Goal: Transaction & Acquisition: Purchase product/service

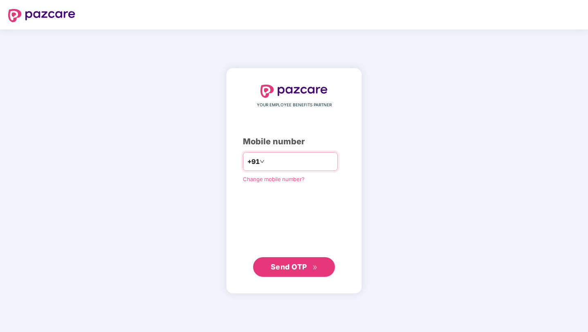
type input "**********"
click at [282, 269] on span "Send OTP" at bounding box center [289, 266] width 36 height 9
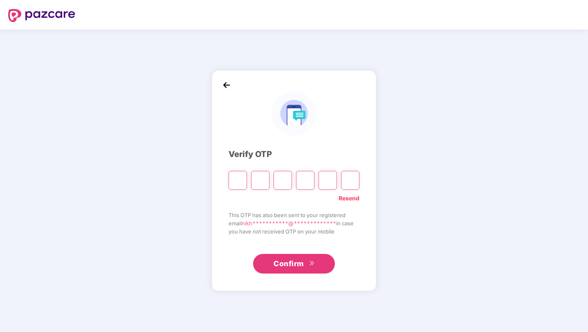
type input "*"
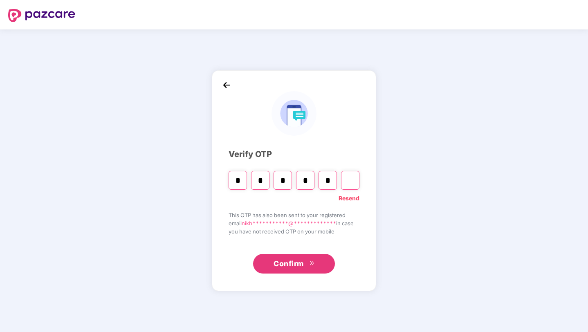
type input "*"
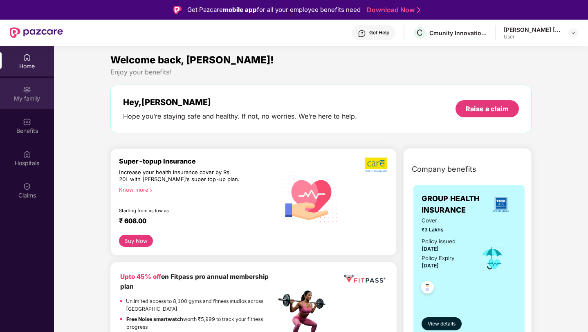
click at [34, 92] on div "My family" at bounding box center [27, 93] width 54 height 31
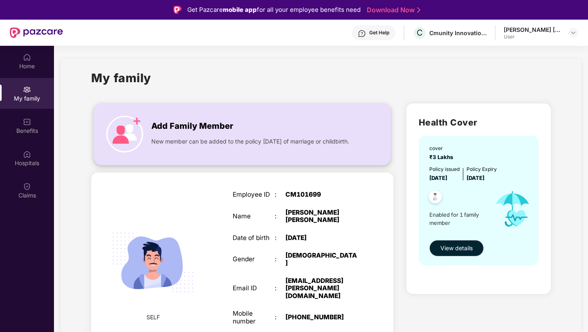
click at [130, 125] on img at bounding box center [124, 134] width 37 height 37
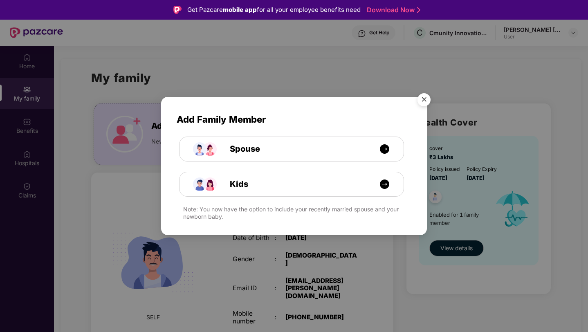
click at [423, 98] on img "Close" at bounding box center [423, 101] width 23 height 23
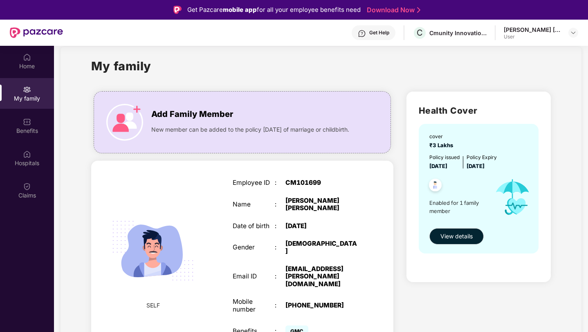
scroll to position [46, 0]
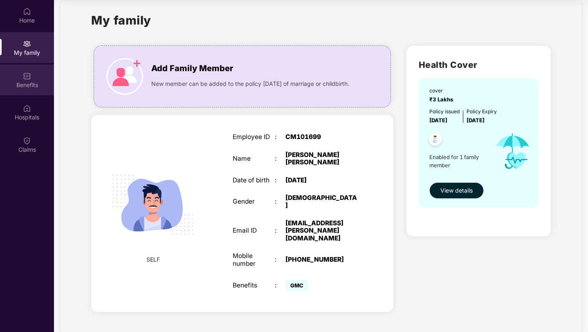
click at [20, 83] on div "Benefits" at bounding box center [27, 85] width 54 height 8
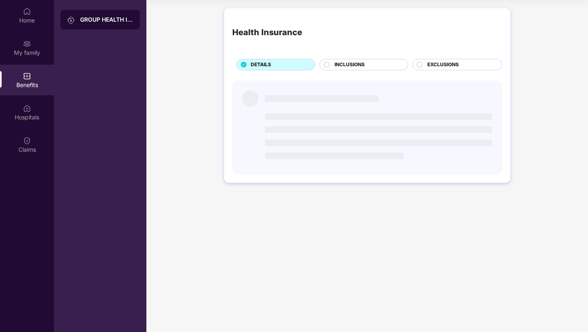
click at [29, 123] on div "Hospitals" at bounding box center [27, 112] width 54 height 31
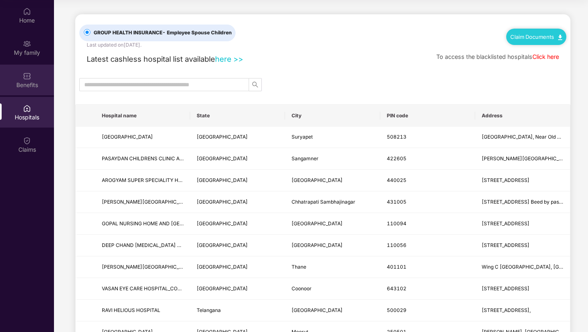
click at [29, 69] on div "Benefits" at bounding box center [27, 80] width 54 height 31
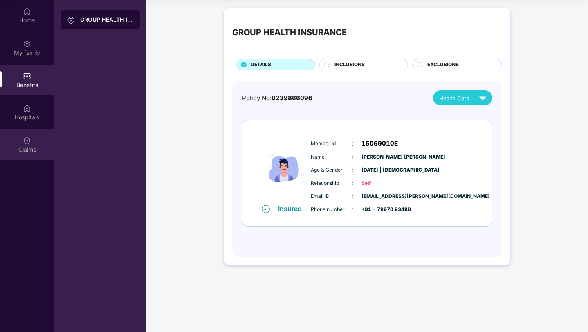
click at [29, 137] on img at bounding box center [27, 141] width 8 height 8
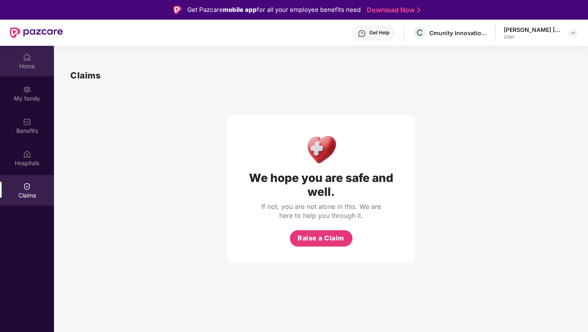
click at [26, 73] on div "Home" at bounding box center [27, 61] width 54 height 31
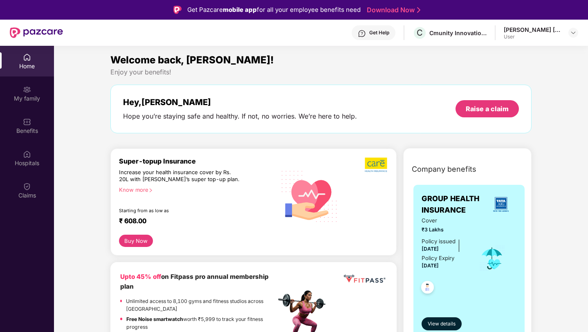
click at [559, 36] on div "User" at bounding box center [532, 37] width 57 height 7
click at [567, 31] on div "[PERSON_NAME] [PERSON_NAME] User" at bounding box center [541, 33] width 74 height 14
click at [576, 34] on div at bounding box center [573, 33] width 10 height 10
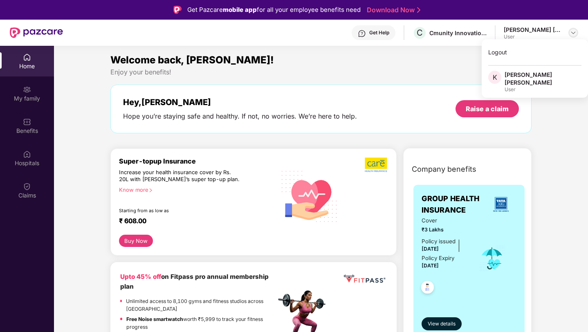
click at [571, 34] on img at bounding box center [573, 32] width 7 height 7
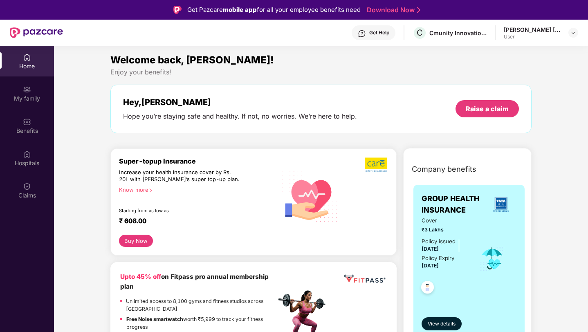
click at [455, 40] on div "Get Help C Cmunity Innovations Private Limited [PERSON_NAME] [PERSON_NAME] User" at bounding box center [320, 33] width 515 height 26
click at [455, 34] on div "Cmunity Innovations Private Limited" at bounding box center [457, 33] width 57 height 8
click at [29, 101] on div "My family" at bounding box center [27, 98] width 54 height 8
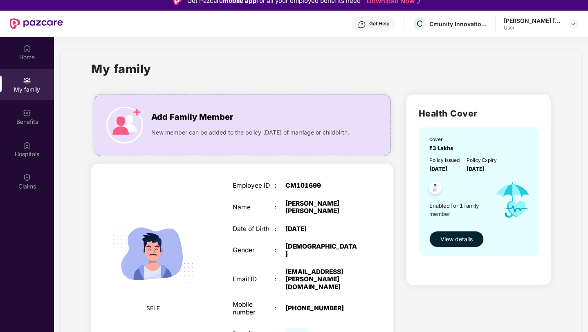
scroll to position [9, 0]
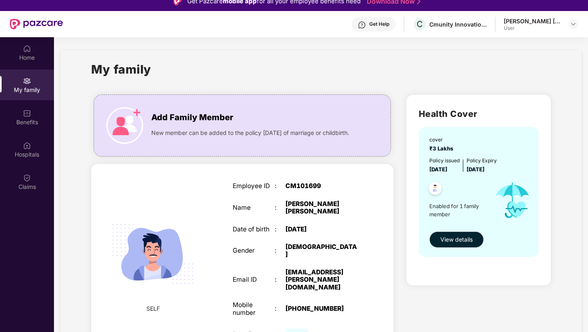
click at [463, 240] on span "View details" at bounding box center [456, 239] width 32 height 9
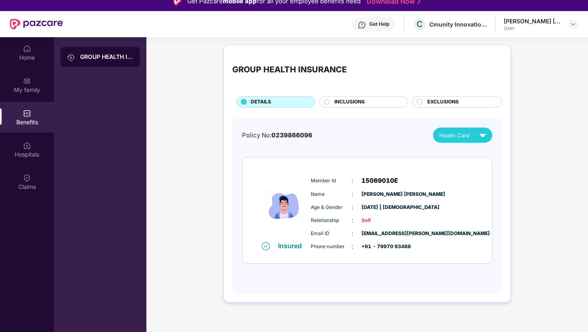
click at [352, 103] on span "INCLUSIONS" at bounding box center [349, 102] width 30 height 8
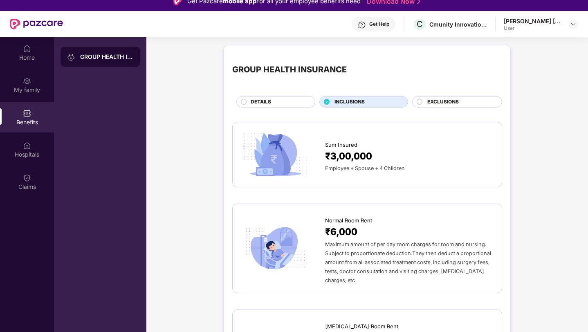
click at [267, 105] on span "DETAILS" at bounding box center [261, 102] width 20 height 8
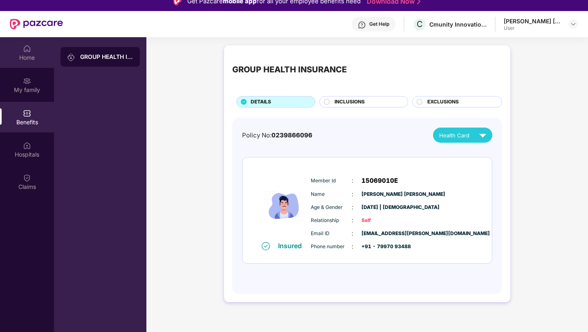
click at [36, 58] on div "Home" at bounding box center [27, 58] width 54 height 8
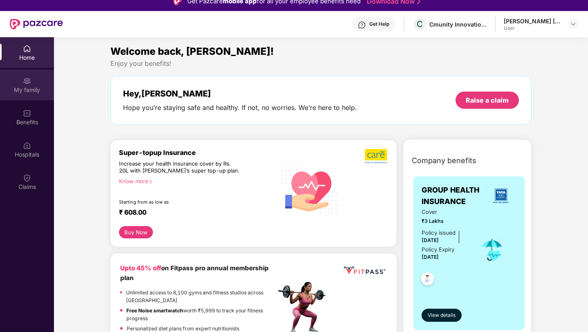
click at [23, 80] on img at bounding box center [27, 81] width 8 height 8
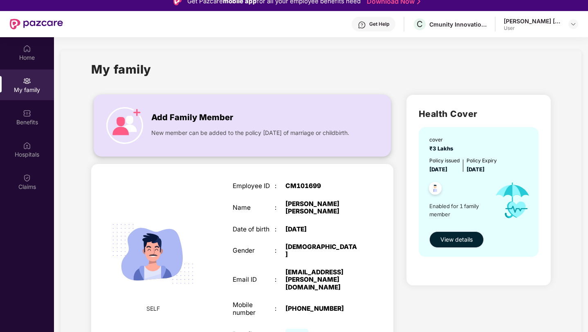
click at [298, 132] on span "New member can be added to the policy [DATE] of marriage or childbirth." at bounding box center [250, 132] width 198 height 9
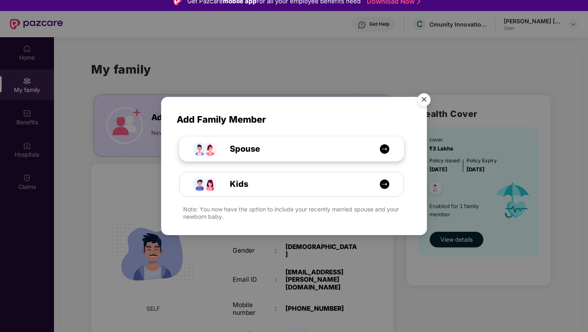
click at [308, 146] on div "Spouse" at bounding box center [295, 149] width 168 height 13
select select "****"
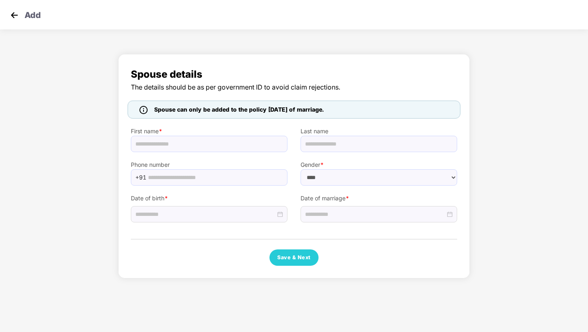
scroll to position [0, 0]
click at [11, 15] on img at bounding box center [14, 15] width 12 height 12
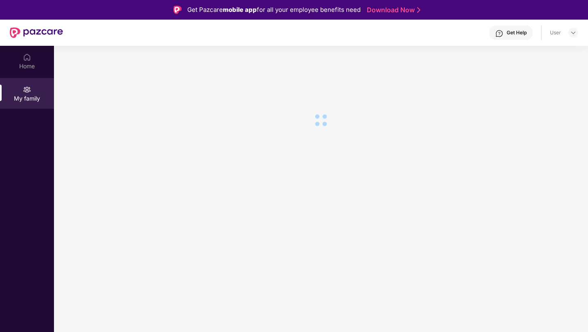
scroll to position [9, 0]
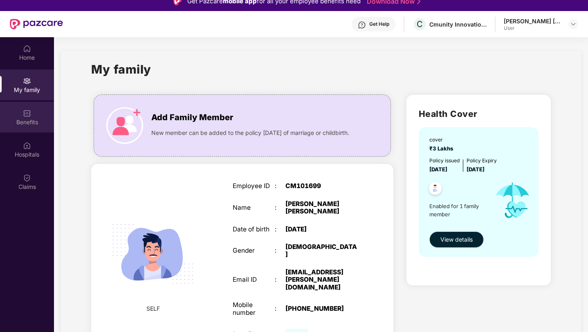
click at [23, 115] on img at bounding box center [27, 113] width 8 height 8
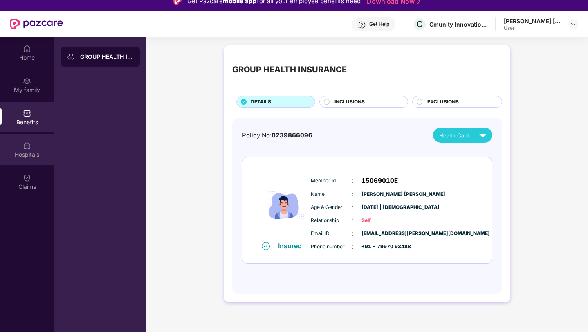
click at [29, 134] on div "Hospitals" at bounding box center [27, 149] width 54 height 31
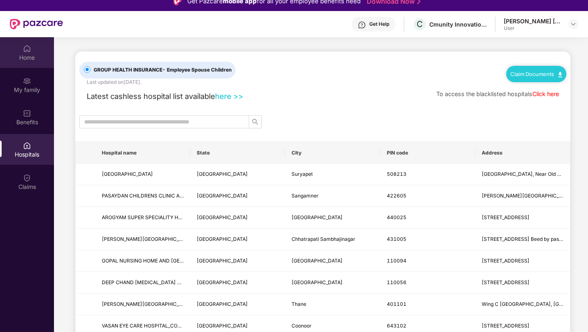
click at [31, 52] on div "Home" at bounding box center [27, 52] width 54 height 31
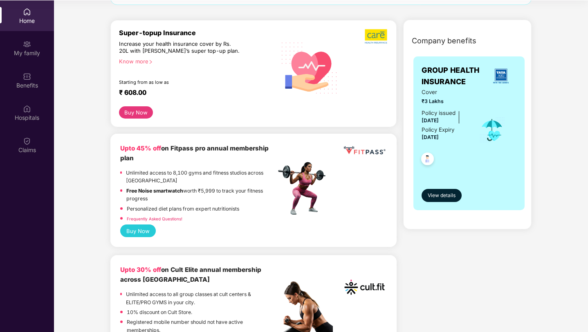
scroll to position [46, 0]
click at [151, 62] on icon "right" at bounding box center [150, 61] width 4 height 4
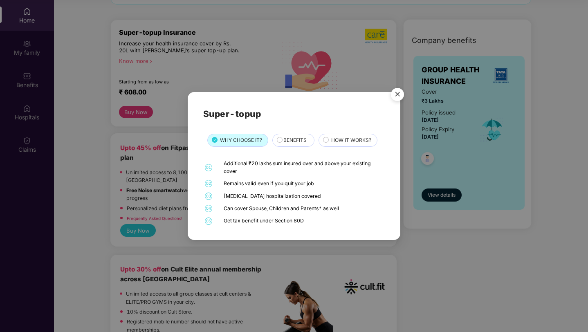
click at [255, 203] on div "01 Additional ₹20 lakhs sum insured over and above your existing cover 02 Remai…" at bounding box center [294, 192] width 182 height 65
click at [260, 193] on div "[MEDICAL_DATA] hospitalization covered" at bounding box center [303, 196] width 159 height 7
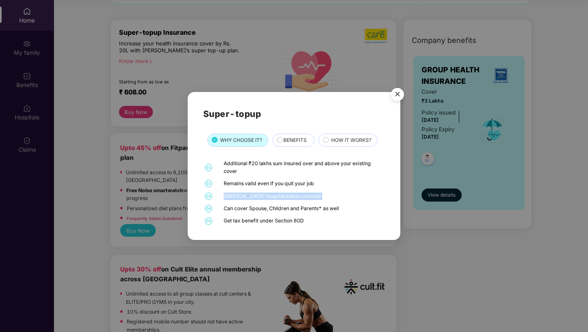
click at [260, 193] on div "[MEDICAL_DATA] hospitalization covered" at bounding box center [303, 196] width 159 height 7
click at [273, 207] on div "Can cover Spouse, Children and Parents* as well" at bounding box center [303, 208] width 159 height 7
click at [278, 215] on div "01 Additional ₹20 lakhs sum insured over and above your existing cover 02 Remai…" at bounding box center [294, 192] width 182 height 65
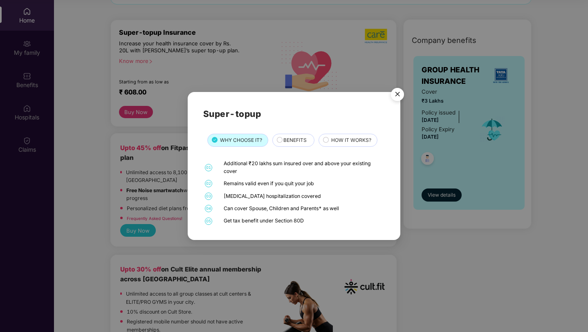
click at [278, 215] on div "01 Additional ₹20 lakhs sum insured over and above your existing cover 02 Remai…" at bounding box center [294, 192] width 182 height 65
click at [259, 218] on div "Get tax benefit under Section 80D" at bounding box center [303, 220] width 159 height 7
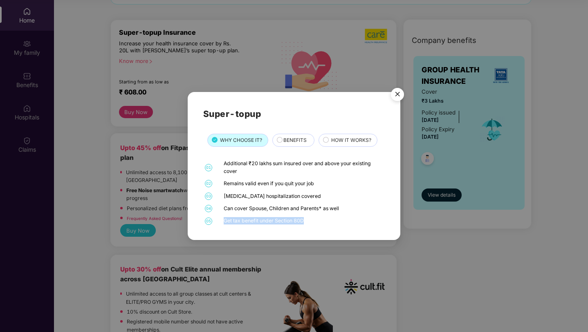
click at [271, 217] on div "Get tax benefit under Section 80D" at bounding box center [303, 220] width 159 height 7
click at [398, 94] on img "Close" at bounding box center [397, 95] width 23 height 23
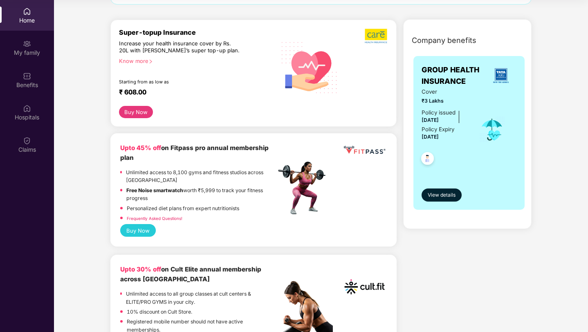
click at [138, 112] on button "Buy Now" at bounding box center [136, 112] width 34 height 12
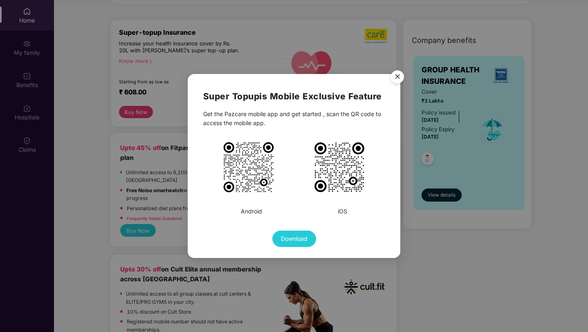
click at [395, 73] on img "Close" at bounding box center [397, 78] width 23 height 23
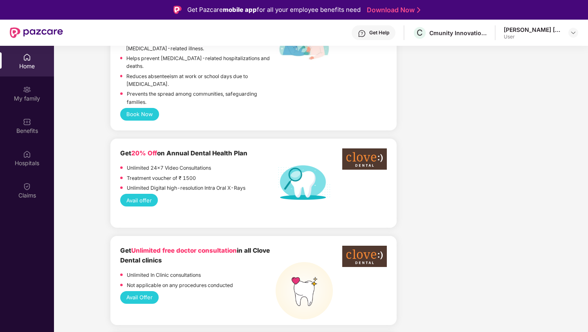
scroll to position [0, 0]
